Goal: Transaction & Acquisition: Purchase product/service

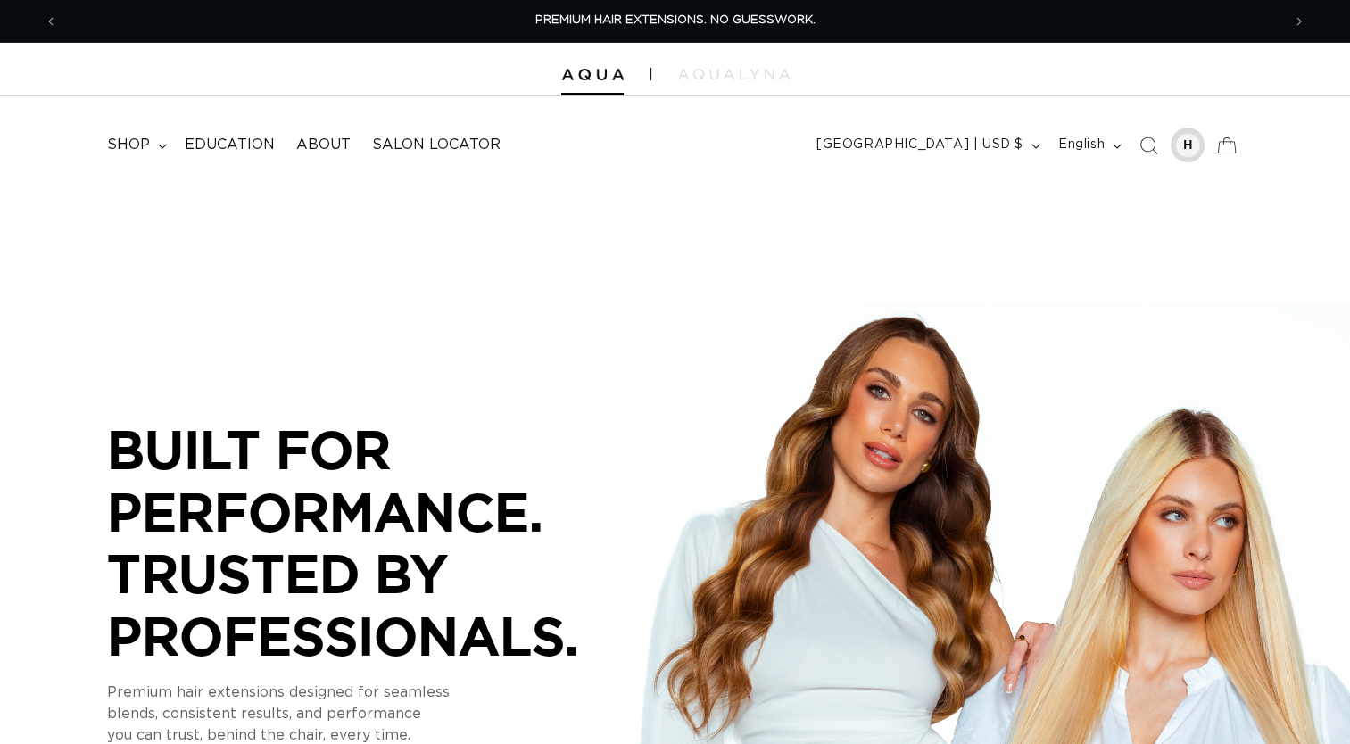
drag, startPoint x: 0, startPoint y: 0, endPoint x: 1173, endPoint y: 145, distance: 1182.4
click at [1173, 145] on div at bounding box center [1188, 145] width 35 height 35
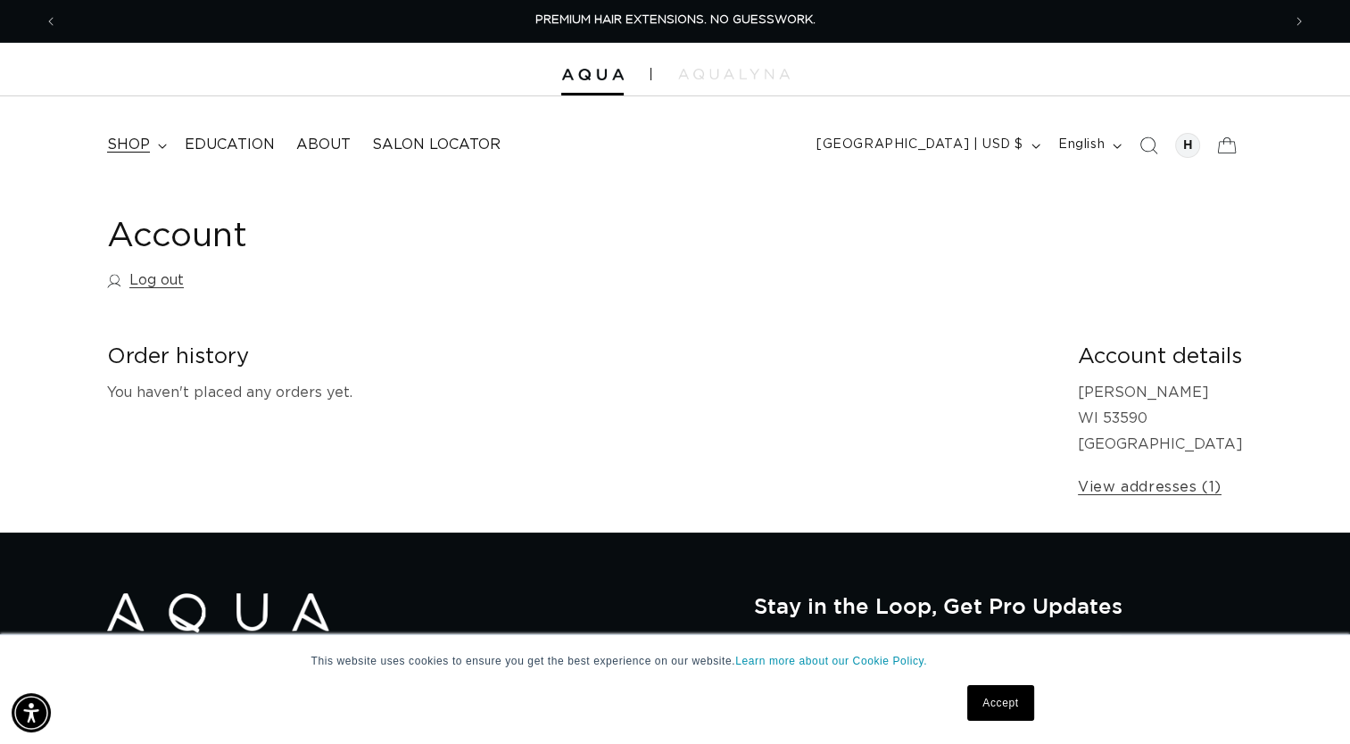
click at [137, 136] on span "shop" at bounding box center [128, 145] width 43 height 19
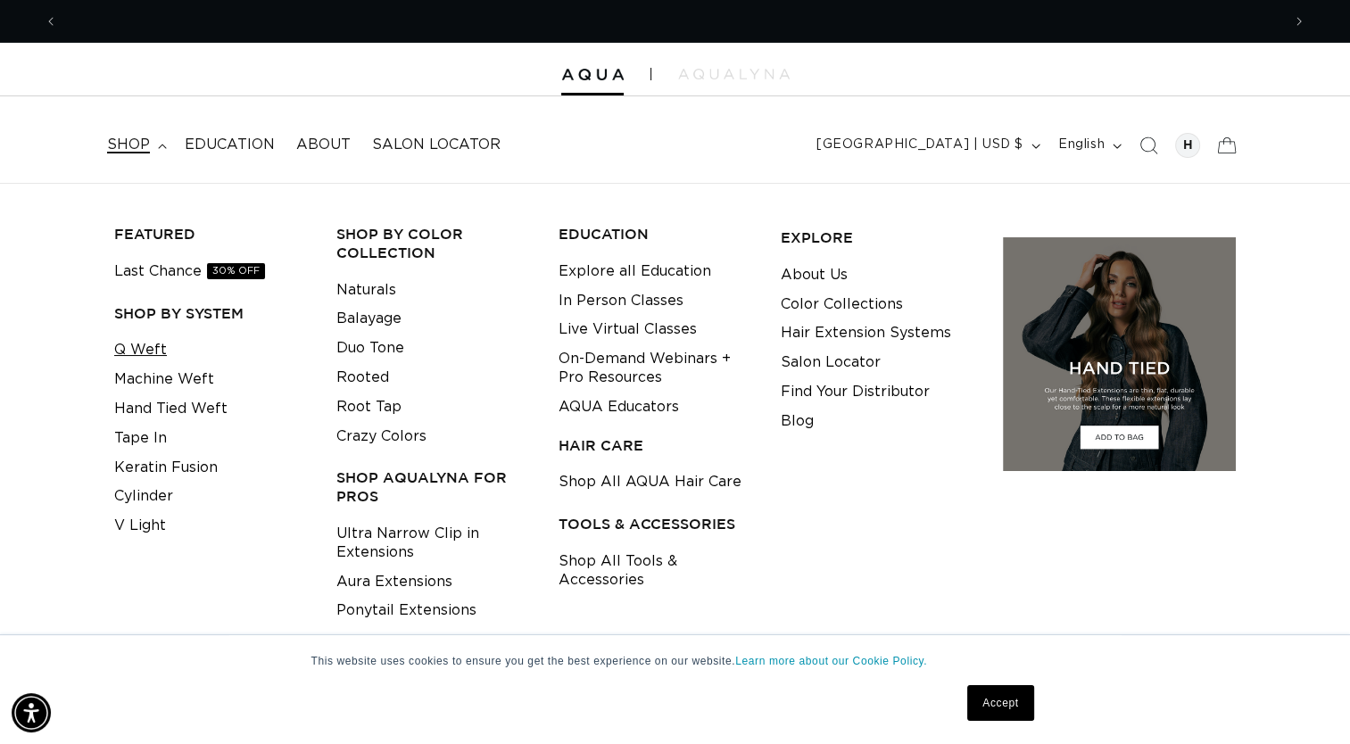
scroll to position [0, 2446]
click at [160, 360] on link "Q Weft" at bounding box center [140, 350] width 53 height 29
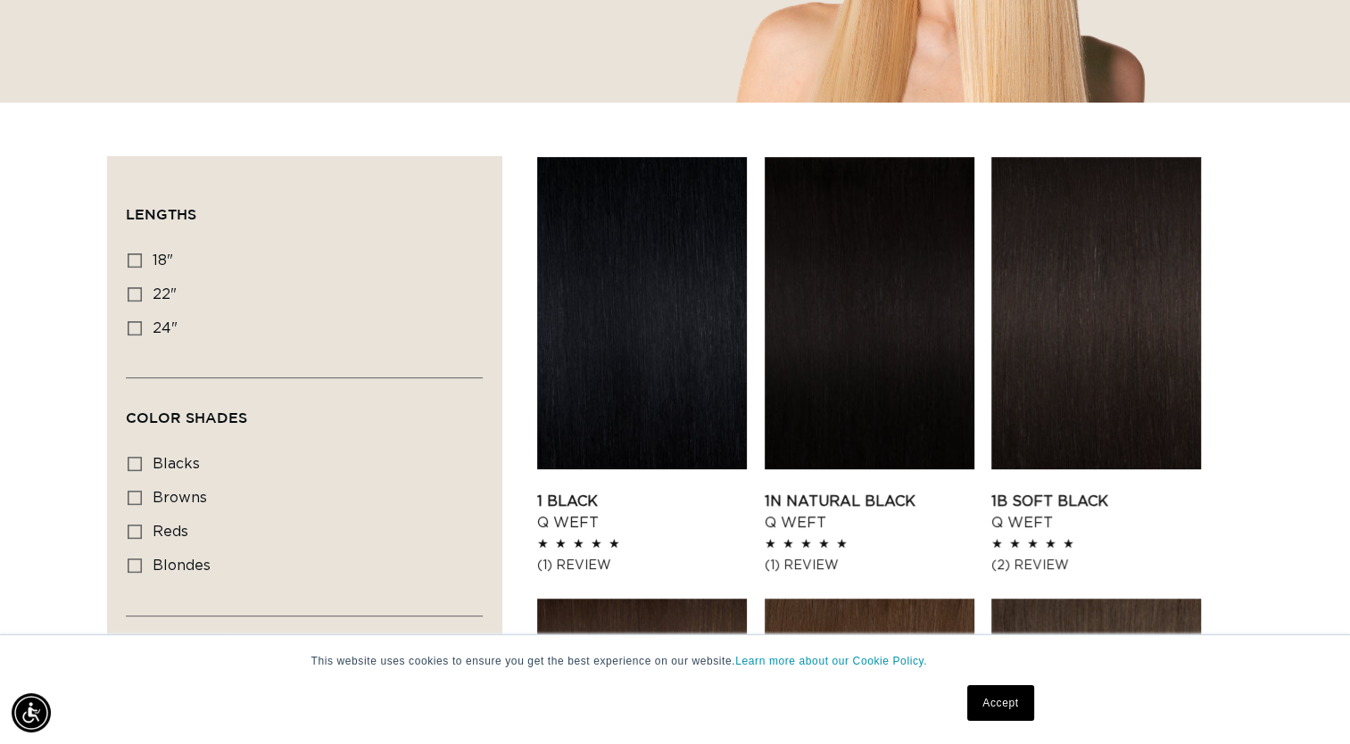
scroll to position [510, 0]
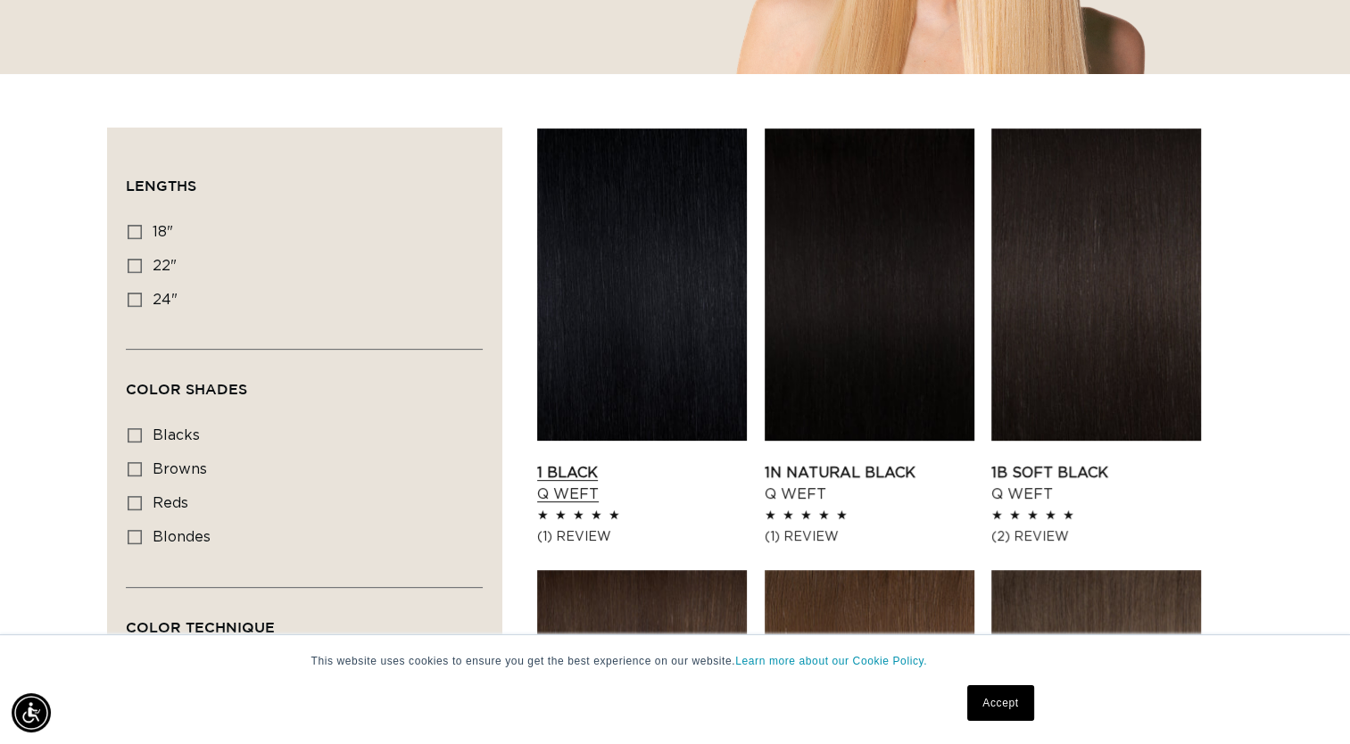
click at [635, 462] on link "1 Black Q Weft" at bounding box center [642, 483] width 210 height 43
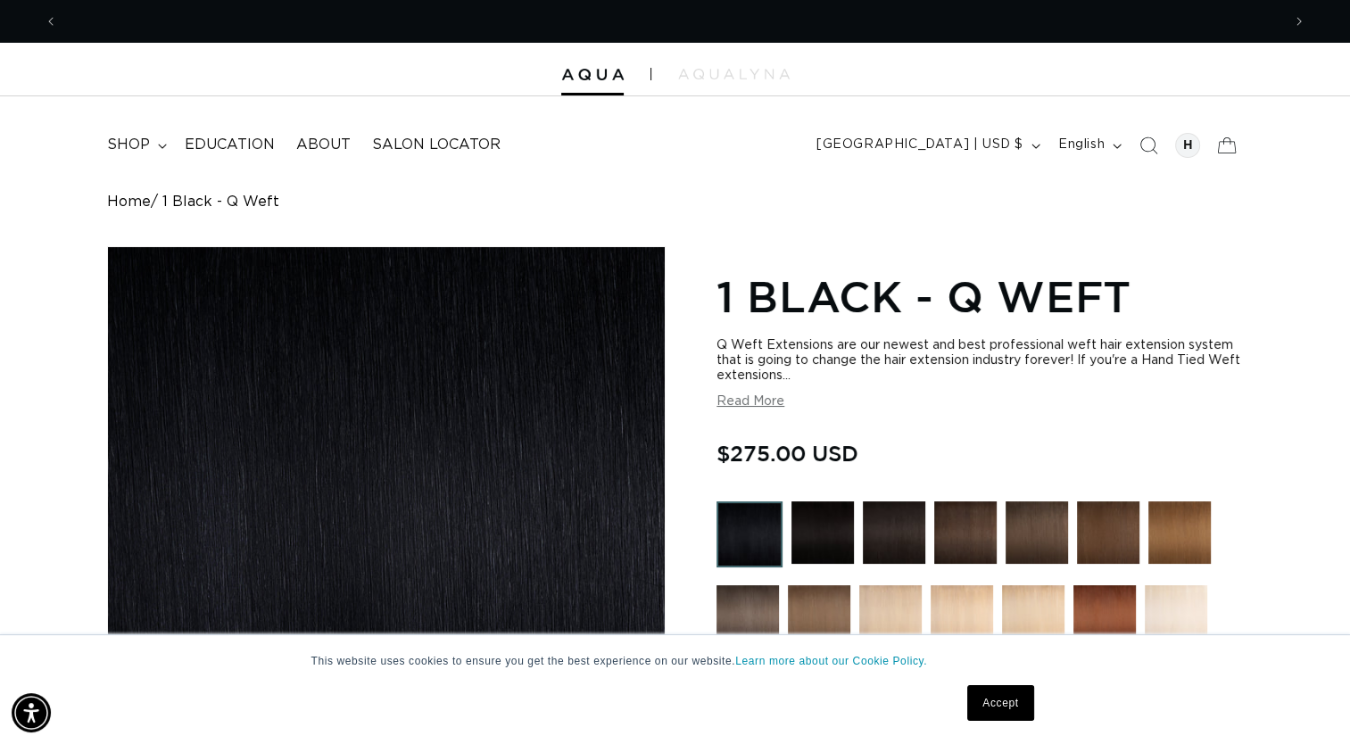
scroll to position [0, 2446]
click at [143, 151] on span "shop" at bounding box center [128, 145] width 43 height 19
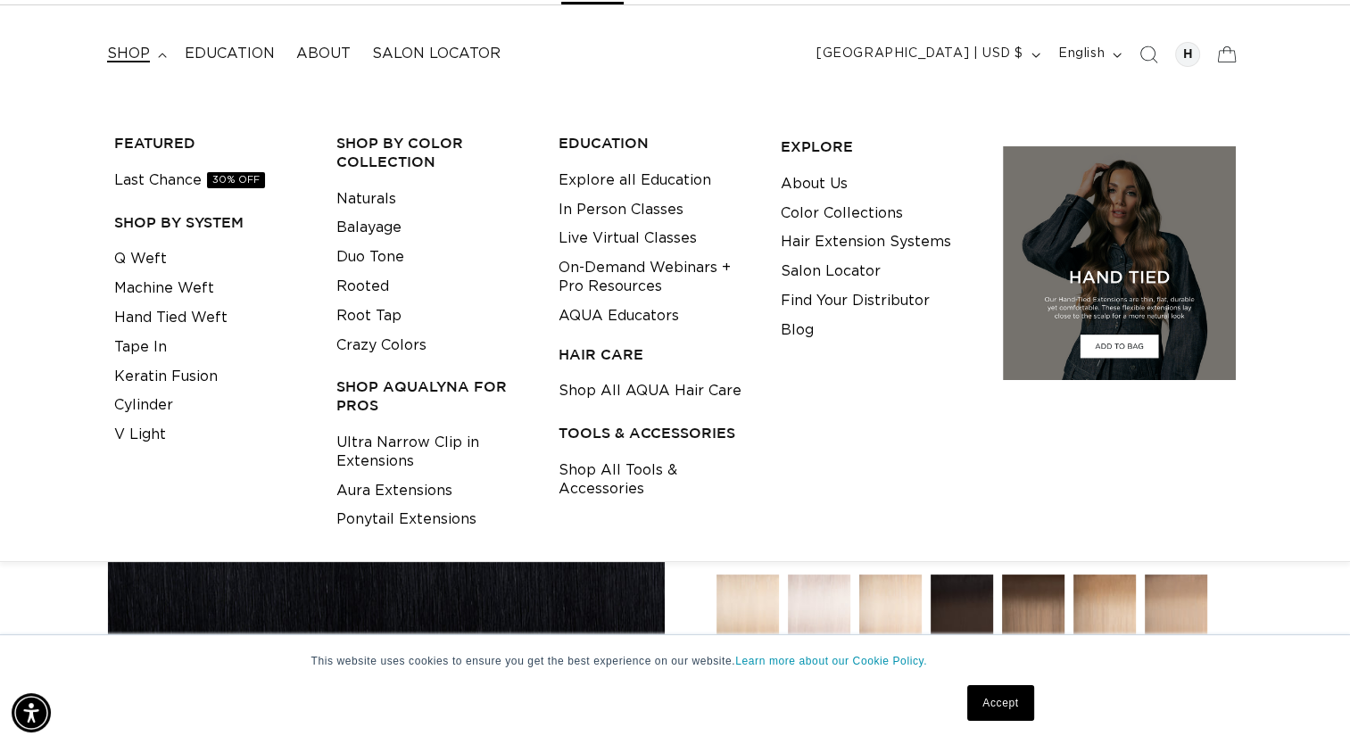
scroll to position [0, 1223]
click at [692, 385] on link "Shop All AQUA Hair Care" at bounding box center [650, 391] width 183 height 29
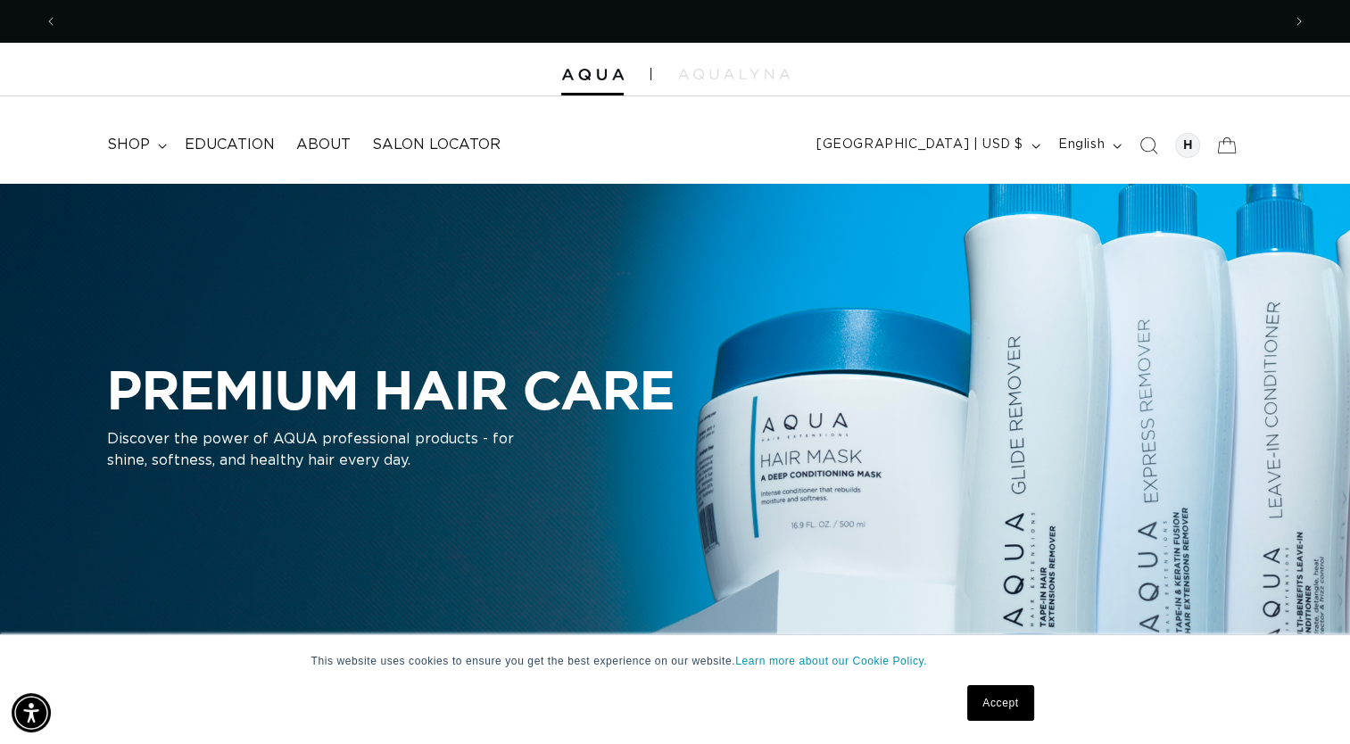
scroll to position [0, 1223]
click at [737, 77] on img at bounding box center [734, 74] width 112 height 11
click at [128, 159] on summary "shop" at bounding box center [135, 145] width 78 height 40
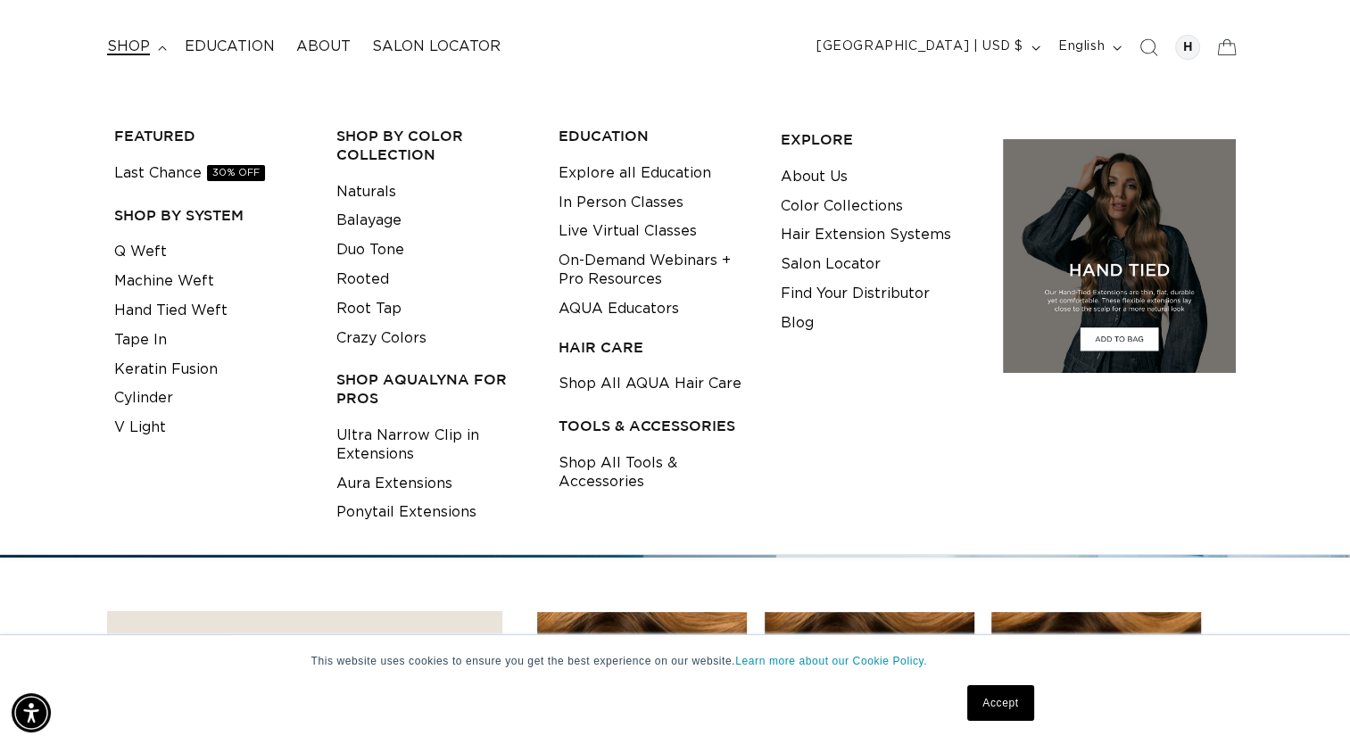
scroll to position [99, 0]
click at [828, 294] on link "Find Your Distributor" at bounding box center [855, 292] width 149 height 29
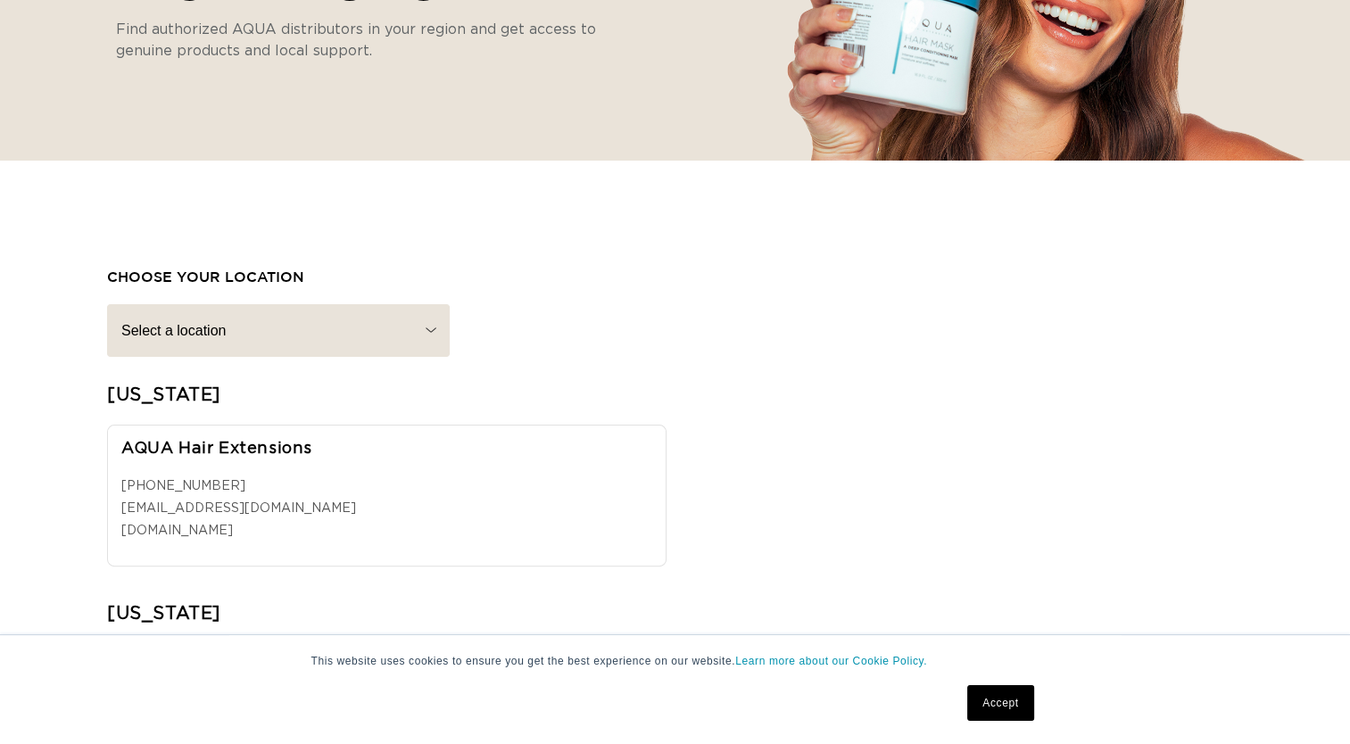
scroll to position [394, 0]
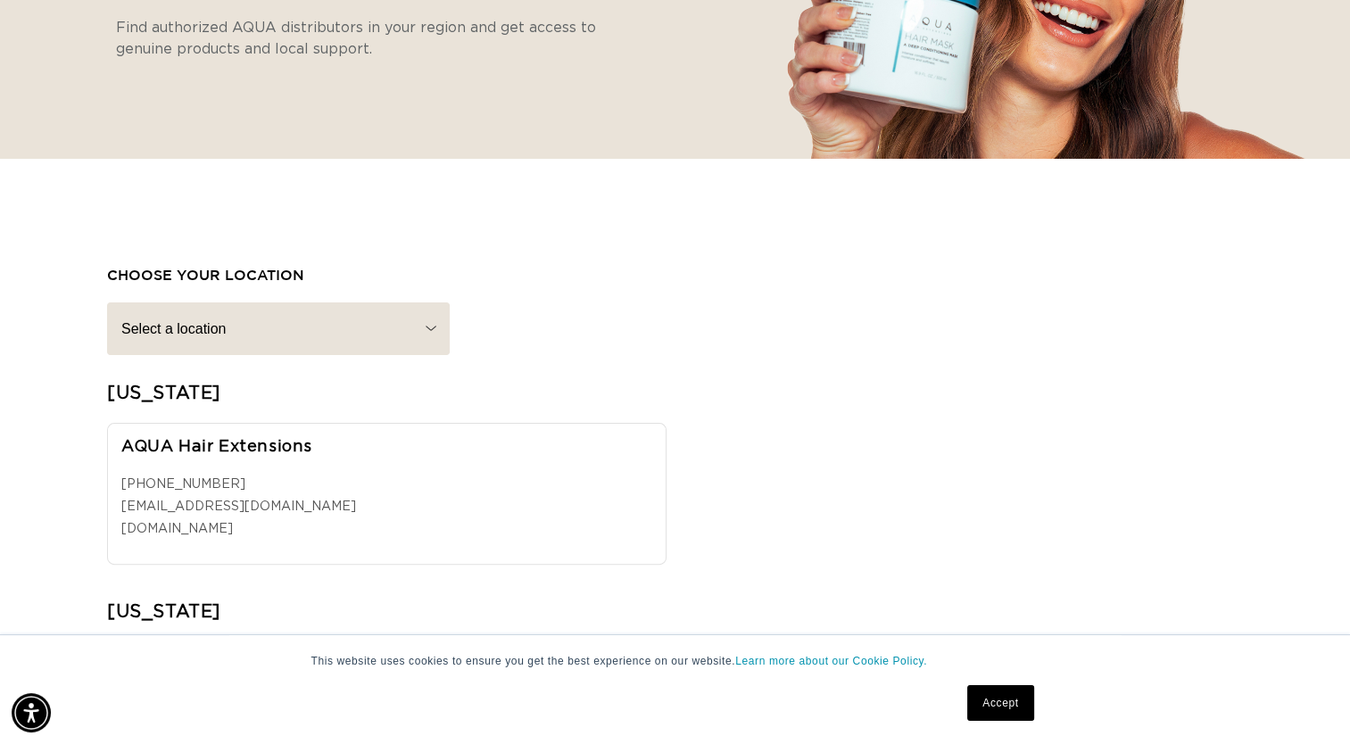
click at [332, 340] on select "Select a location [US_STATE] [US_STATE] [US_STATE] [US_STATE] [US_STATE] [GEOGR…" at bounding box center [278, 329] width 343 height 53
click at [653, 317] on div "Select a location ALABAMA ALASKA ARIZONA ARKANSAS CALIFORNIA CANADA COLORADO CO…" at bounding box center [675, 329] width 1136 height 53
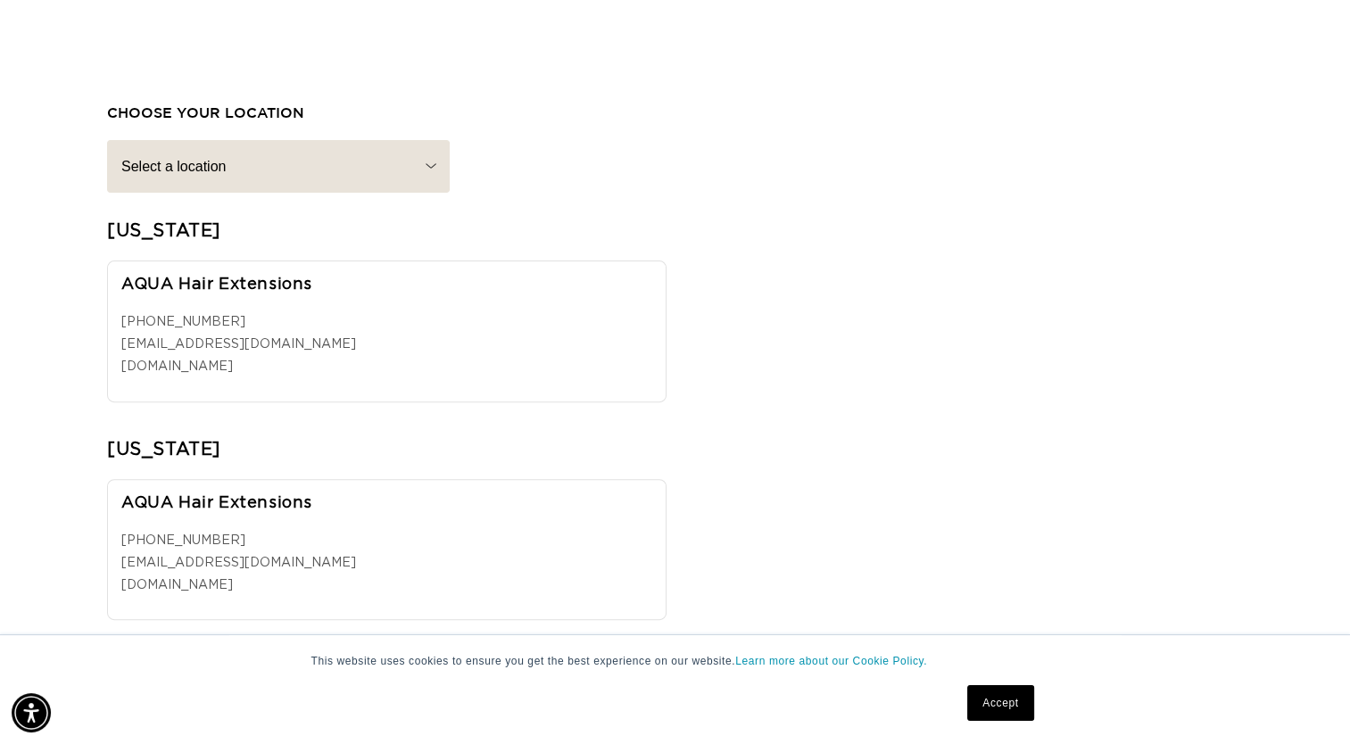
scroll to position [559, 0]
click at [408, 141] on select "Select a location ALABAMA ALASKA ARIZONA ARKANSAS CALIFORNIA CANADA COLORADO CO…" at bounding box center [278, 164] width 343 height 53
click at [520, 102] on h3 "choose your location" at bounding box center [675, 111] width 1136 height 19
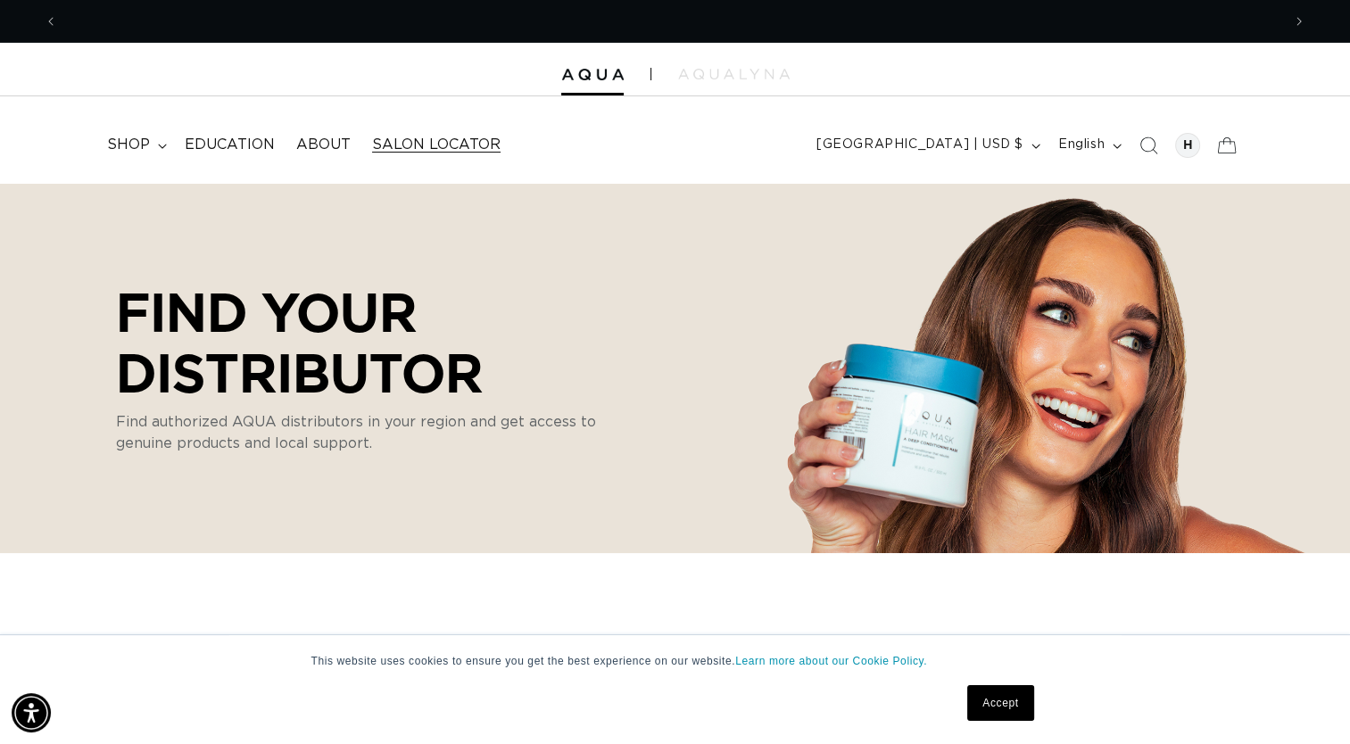
scroll to position [0, 0]
click at [138, 147] on span "shop" at bounding box center [128, 145] width 43 height 19
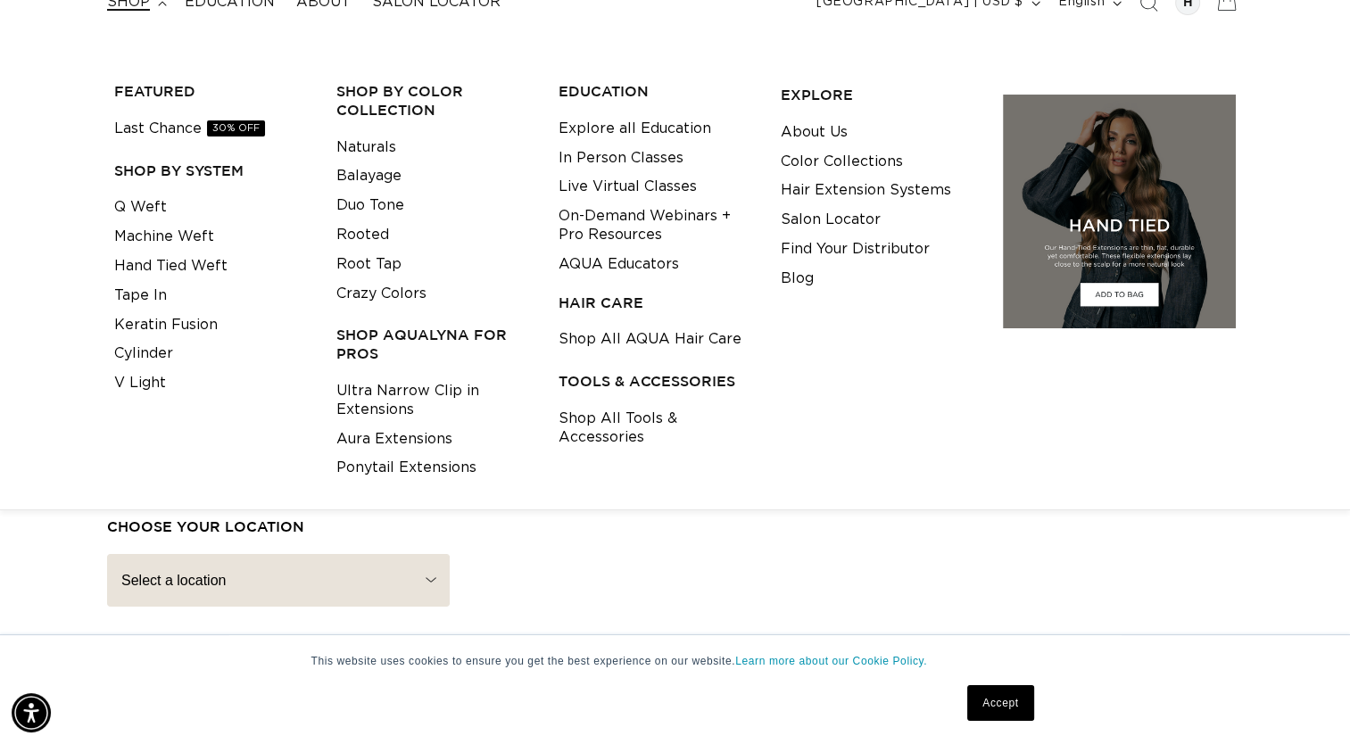
scroll to position [0, 1223]
click at [873, 153] on link "Color Collections" at bounding box center [842, 161] width 122 height 29
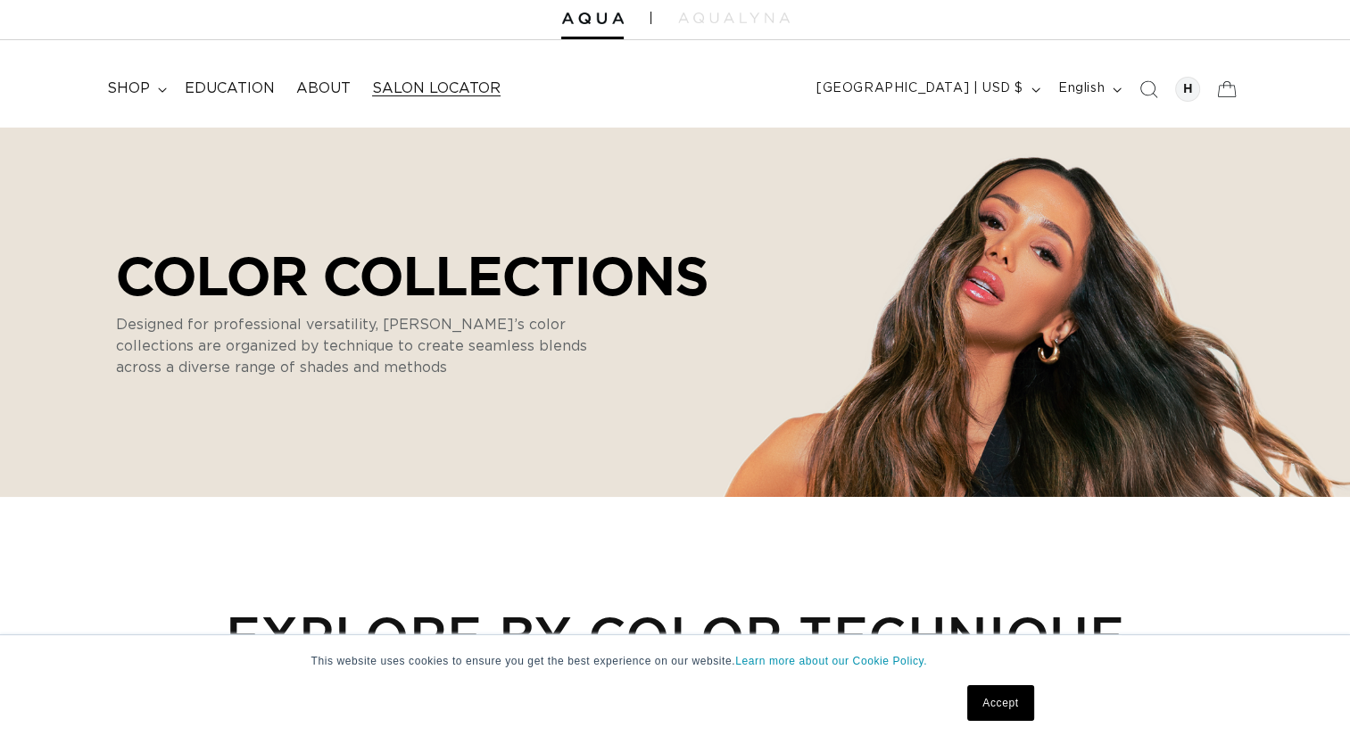
scroll to position [0, 1223]
click at [139, 82] on span "shop" at bounding box center [128, 88] width 43 height 19
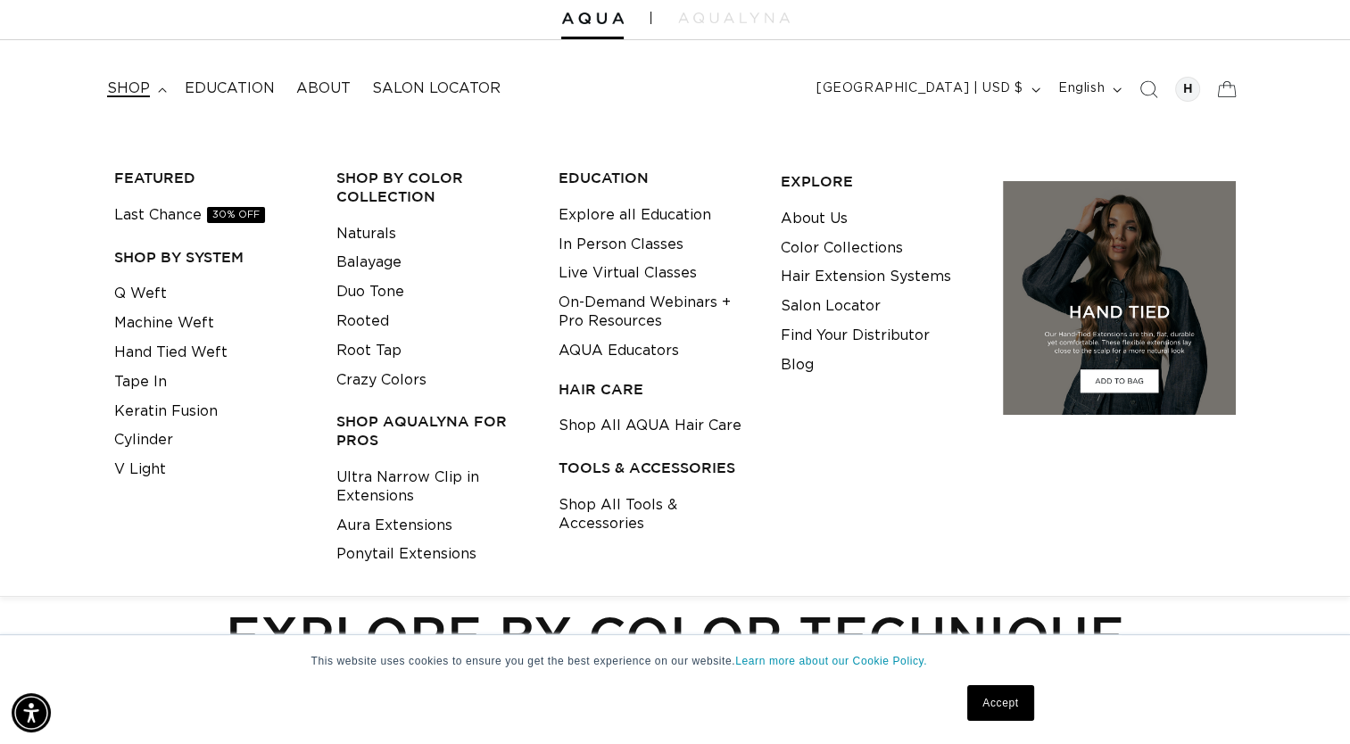
scroll to position [0, 0]
click at [623, 512] on link "Shop All Tools & Accessories" at bounding box center [656, 515] width 195 height 48
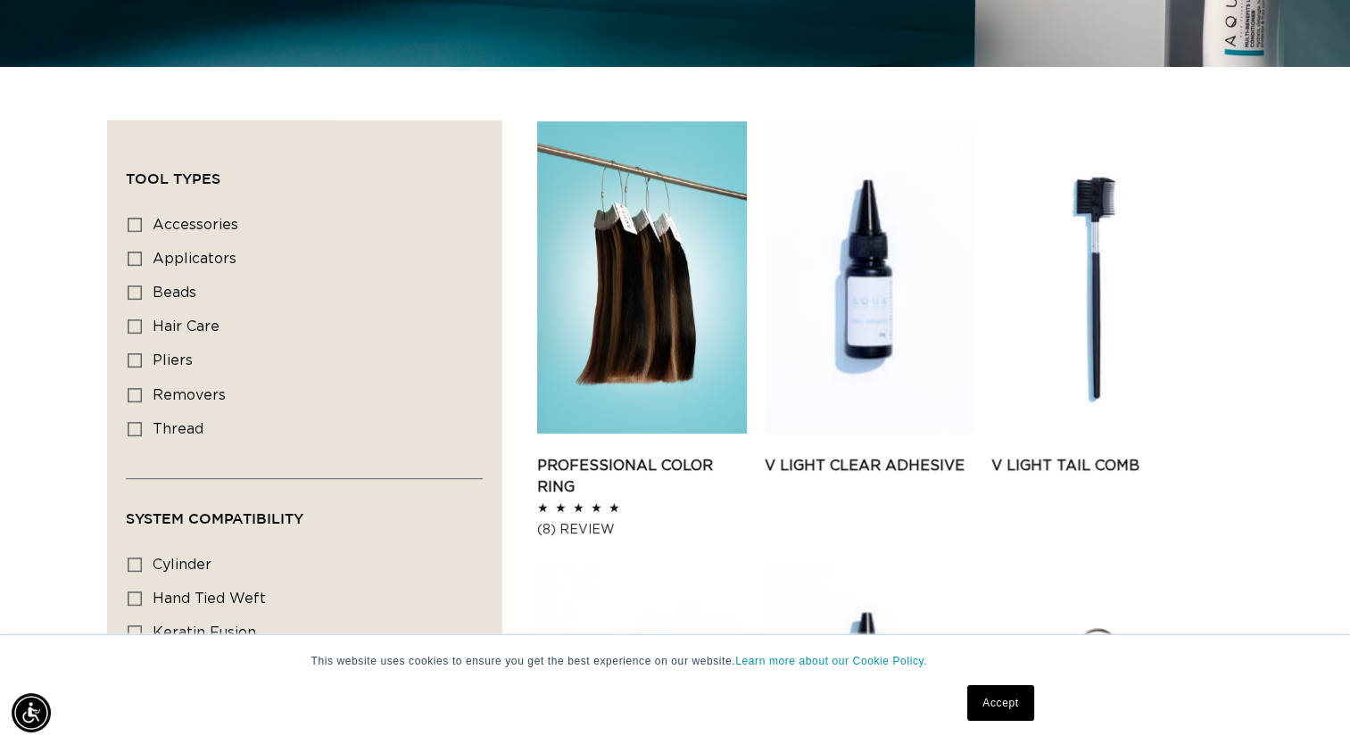
scroll to position [589, 0]
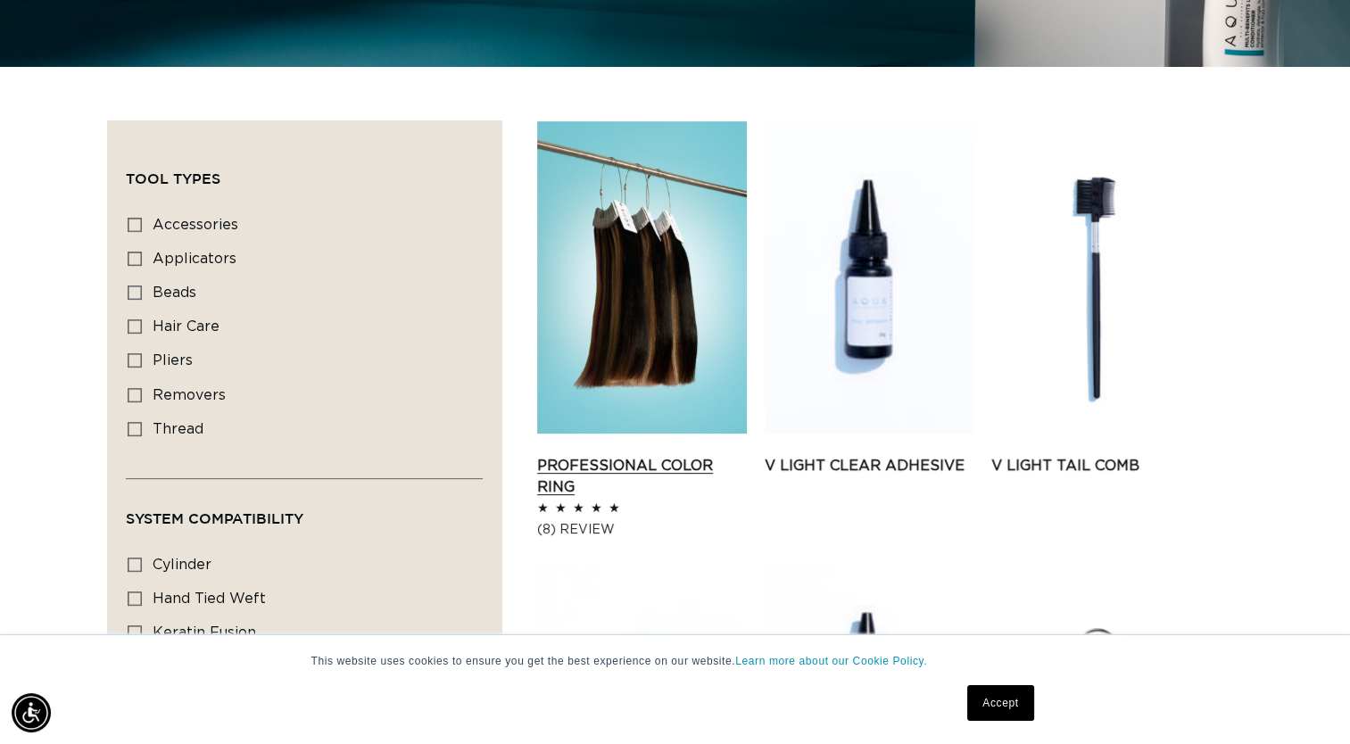
click at [700, 471] on link "Professional Color Ring" at bounding box center [642, 476] width 210 height 43
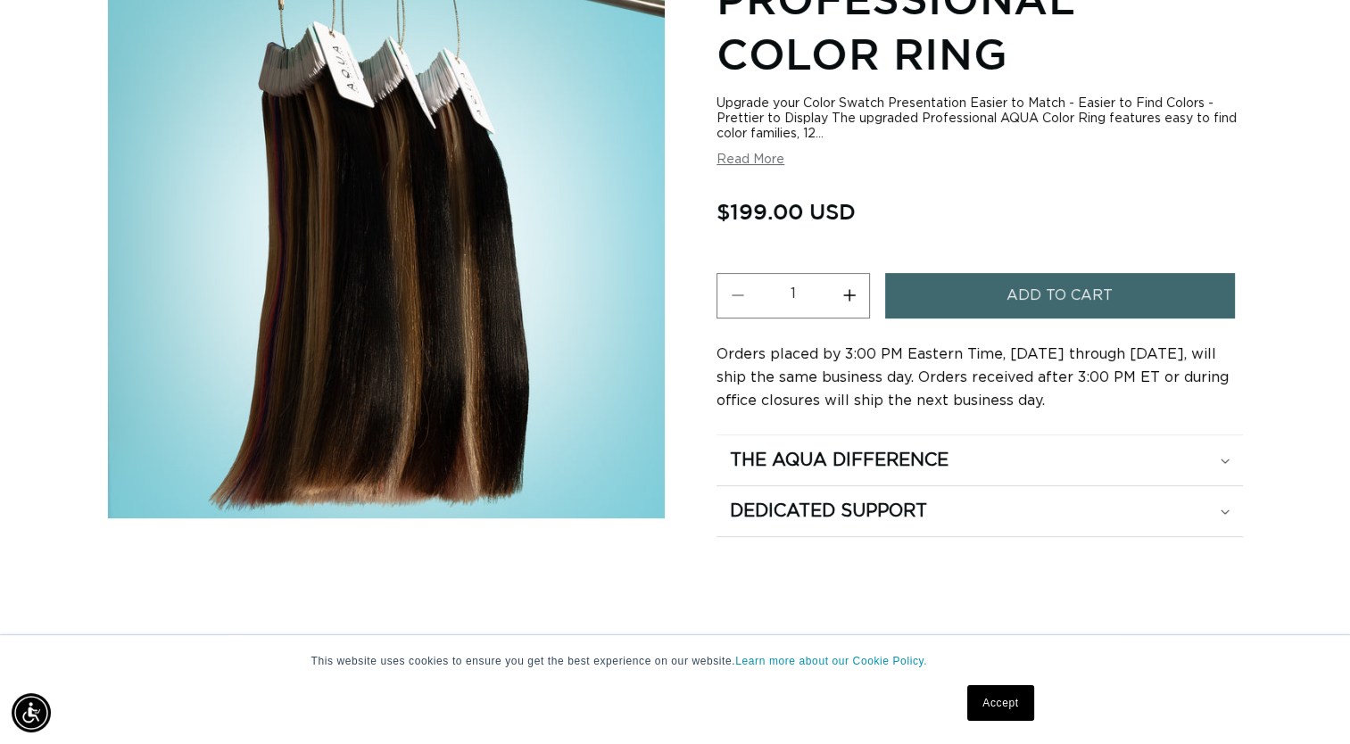
scroll to position [0, 1223]
click at [1007, 292] on span "Add to cart" at bounding box center [1060, 296] width 106 height 46
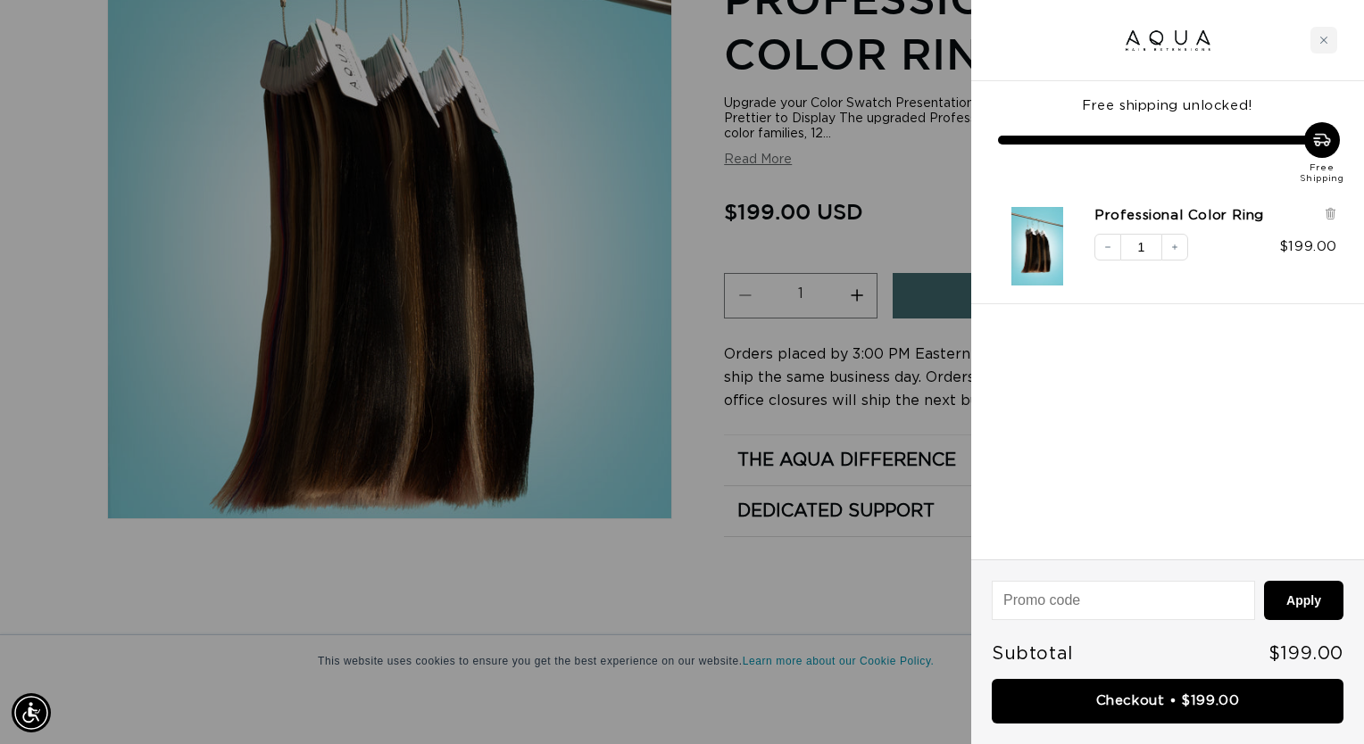
scroll to position [0, 0]
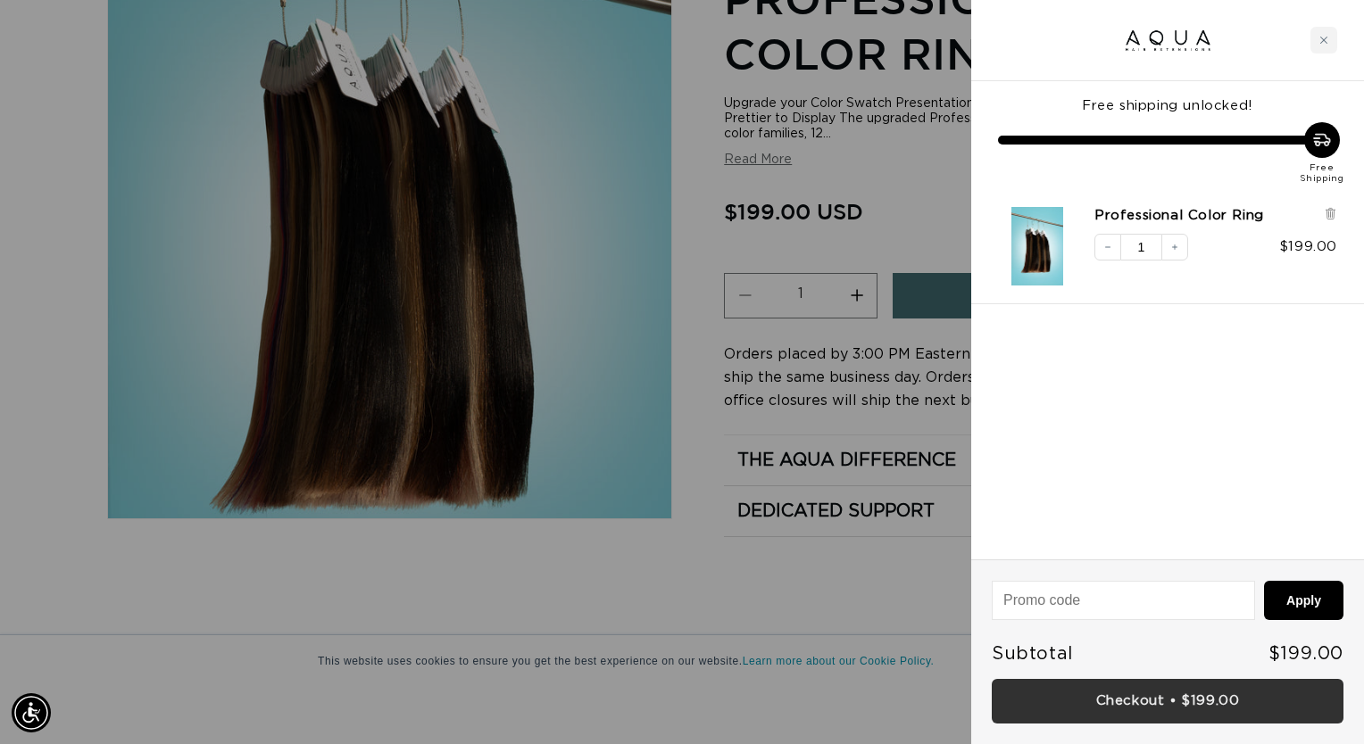
click at [1240, 706] on link "Checkout • $199.00" at bounding box center [1167, 702] width 352 height 46
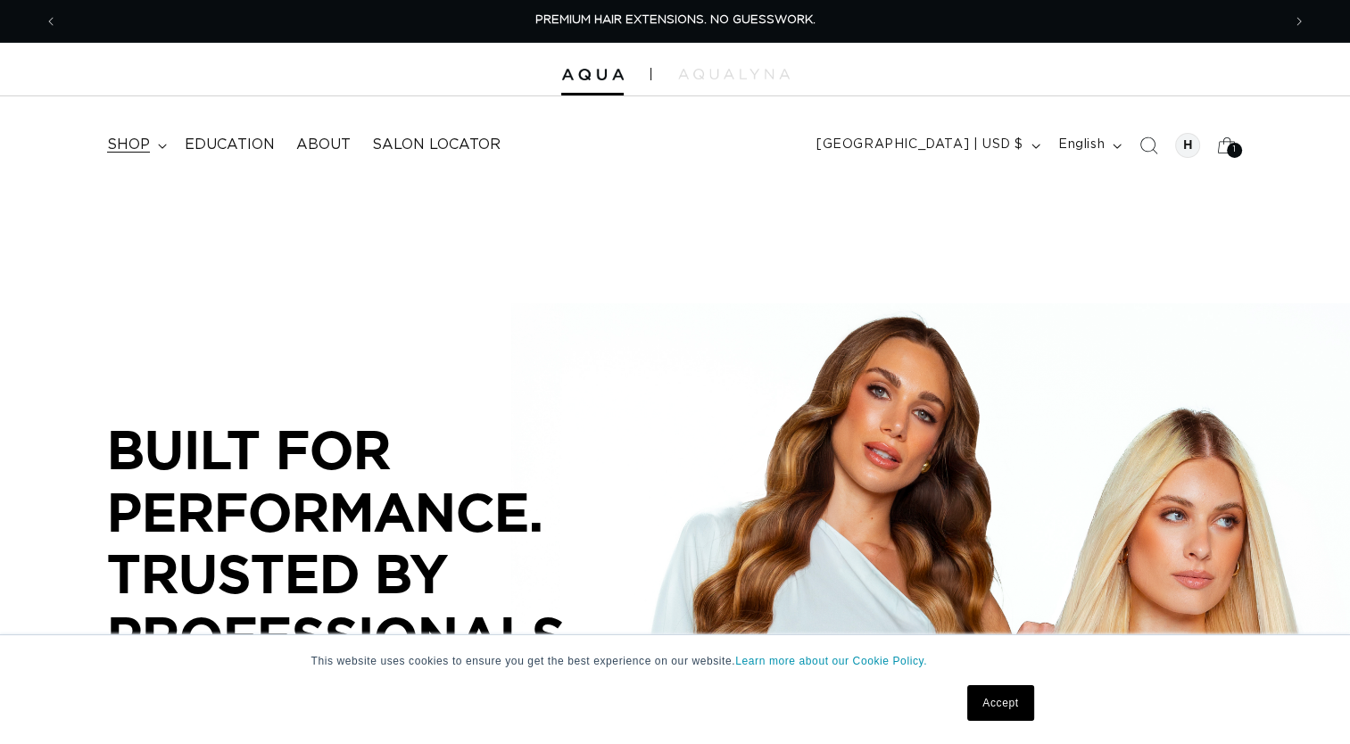
click at [129, 149] on span "shop" at bounding box center [128, 145] width 43 height 19
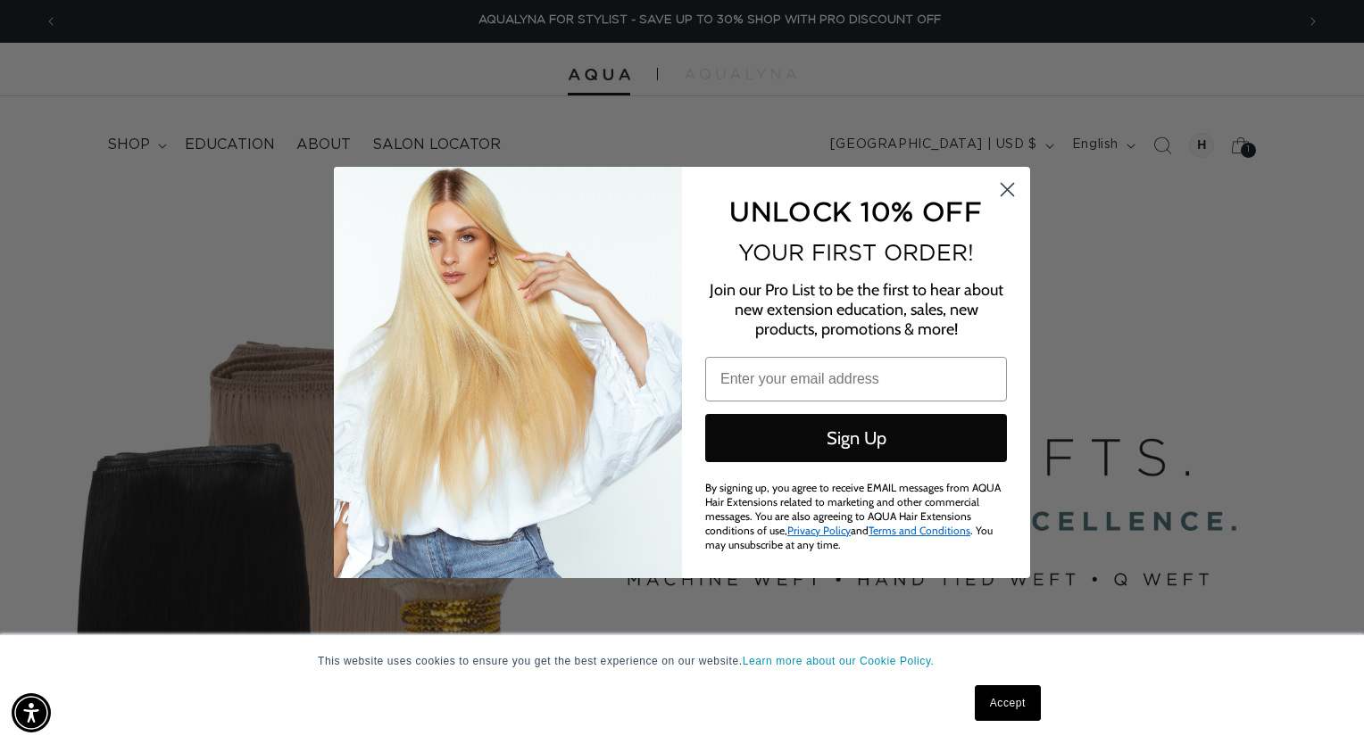
scroll to position [0, 2474]
click at [996, 184] on circle "Close dialog" at bounding box center [1006, 188] width 29 height 29
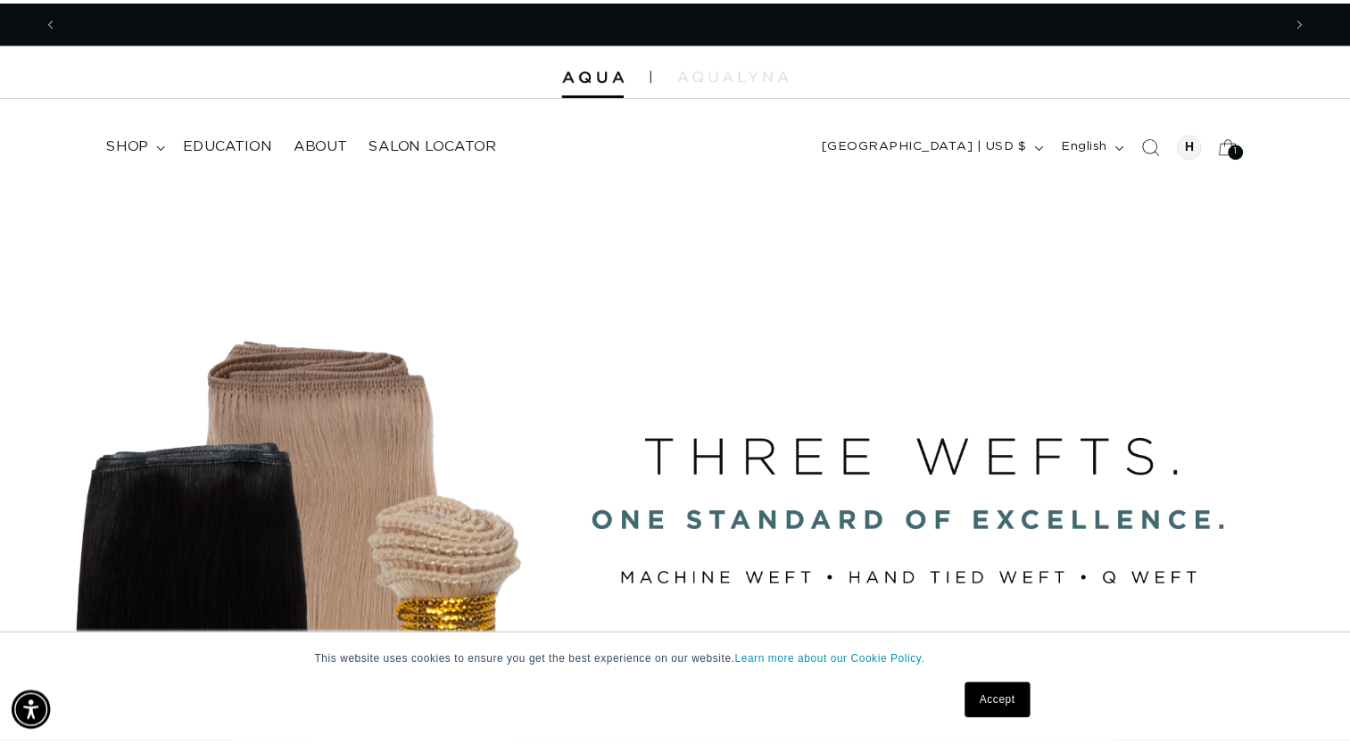
scroll to position [0, 0]
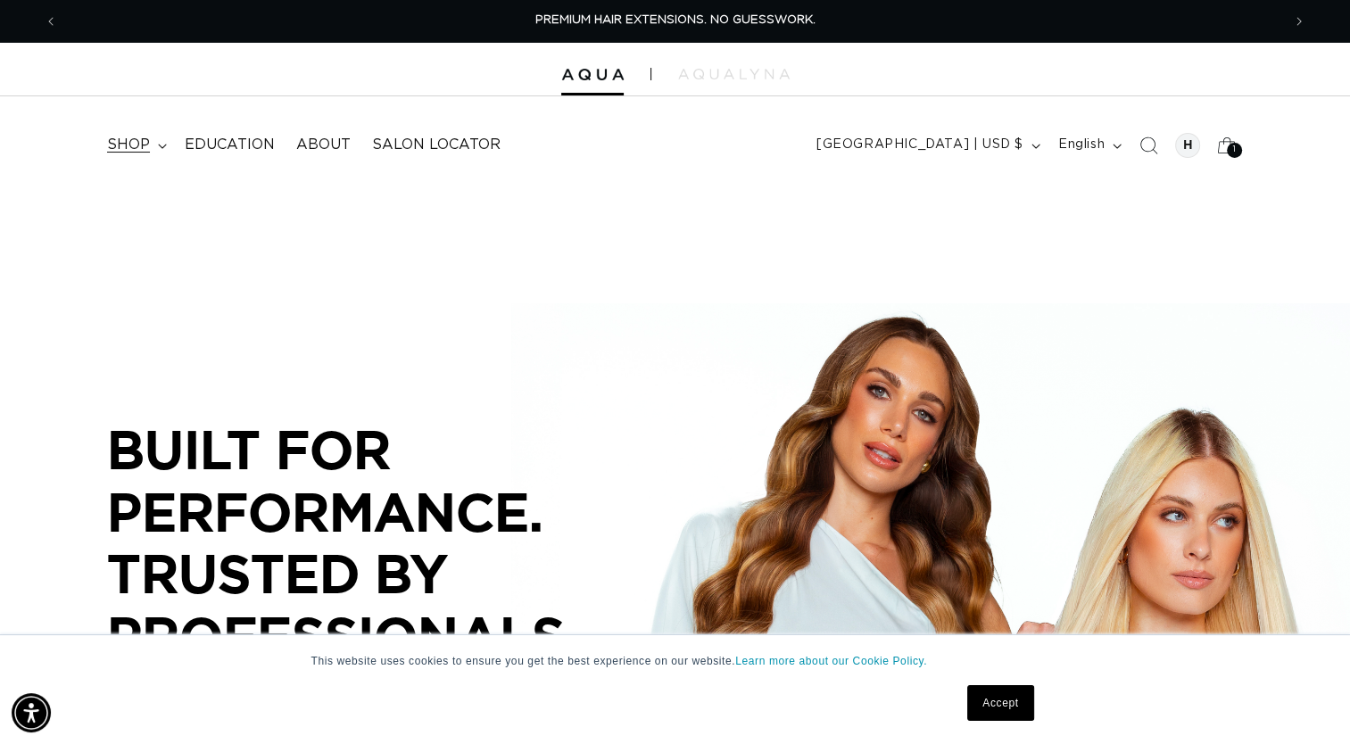
click at [153, 147] on summary "shop" at bounding box center [135, 145] width 78 height 40
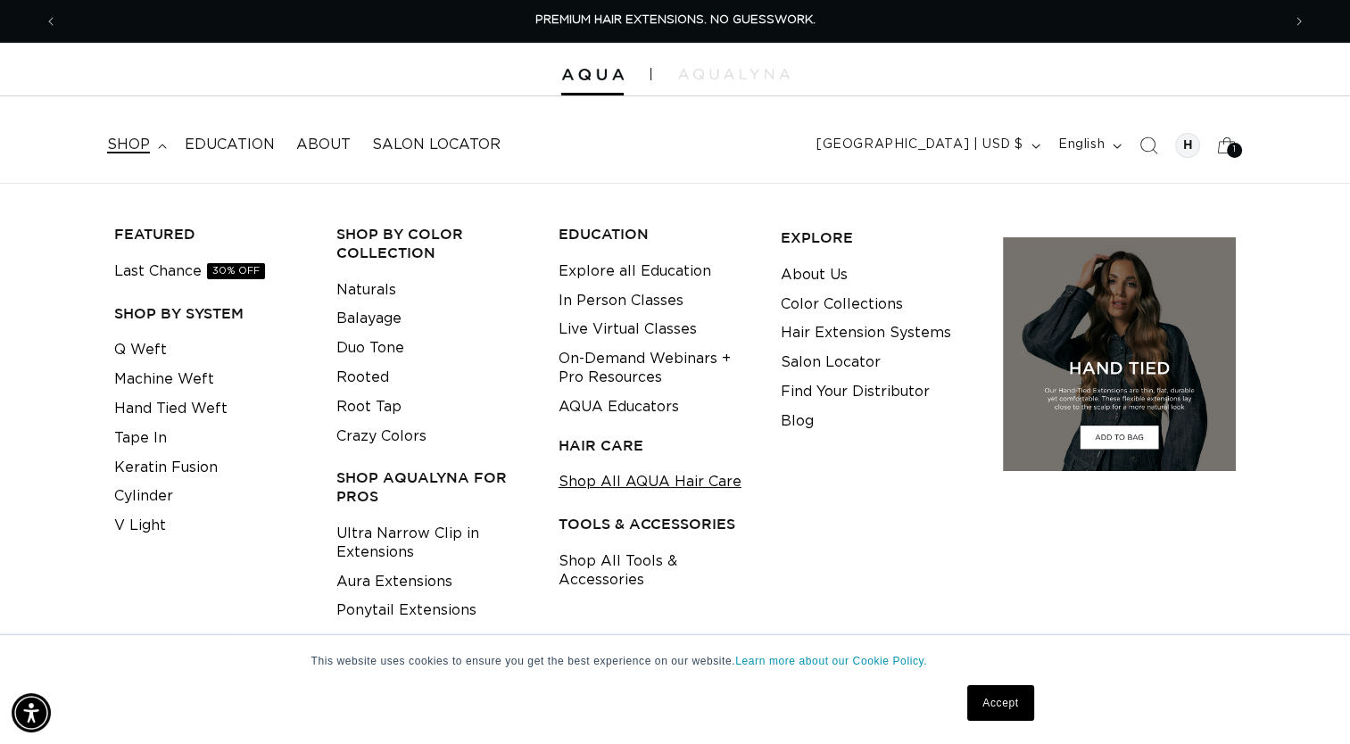
click at [662, 487] on link "Shop All AQUA Hair Care" at bounding box center [650, 482] width 183 height 29
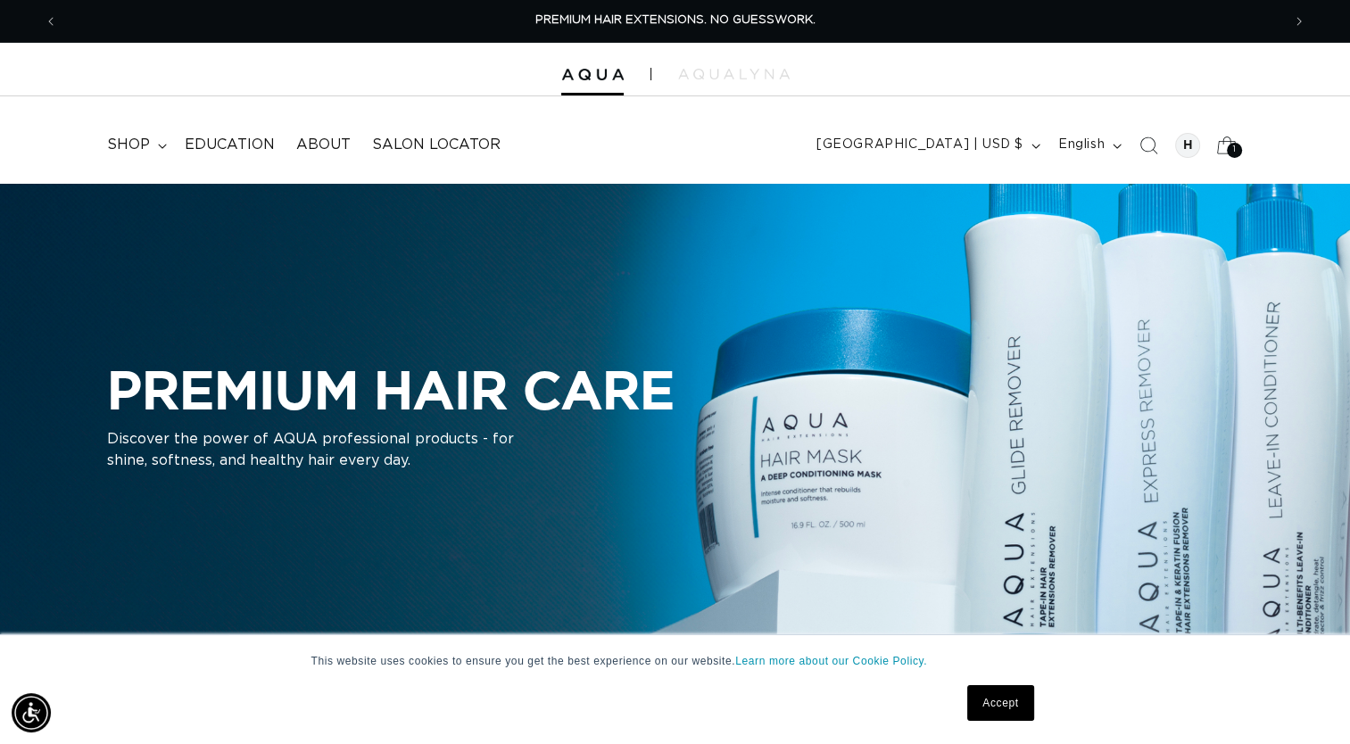
click at [1227, 140] on icon at bounding box center [1227, 145] width 42 height 42
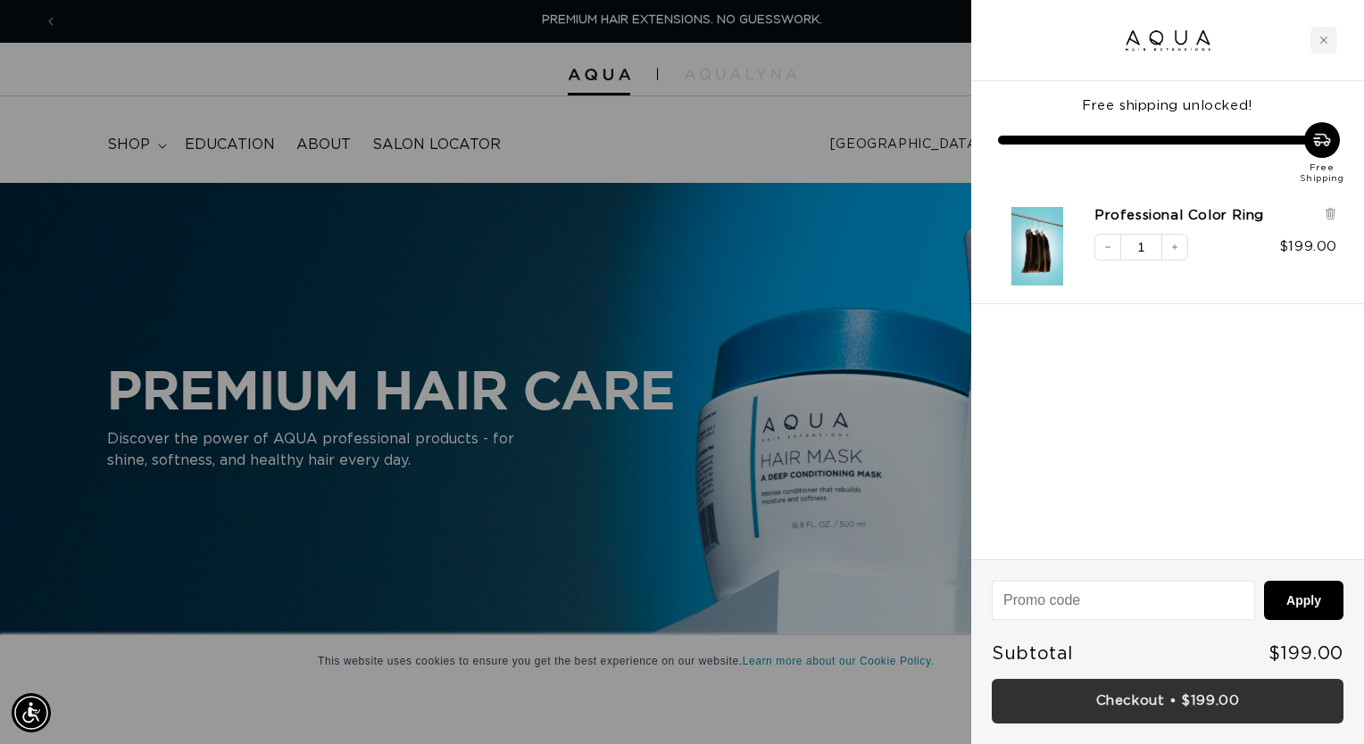
click at [1174, 691] on link "Checkout • $199.00" at bounding box center [1167, 702] width 352 height 46
